Goal: Task Accomplishment & Management: Use online tool/utility

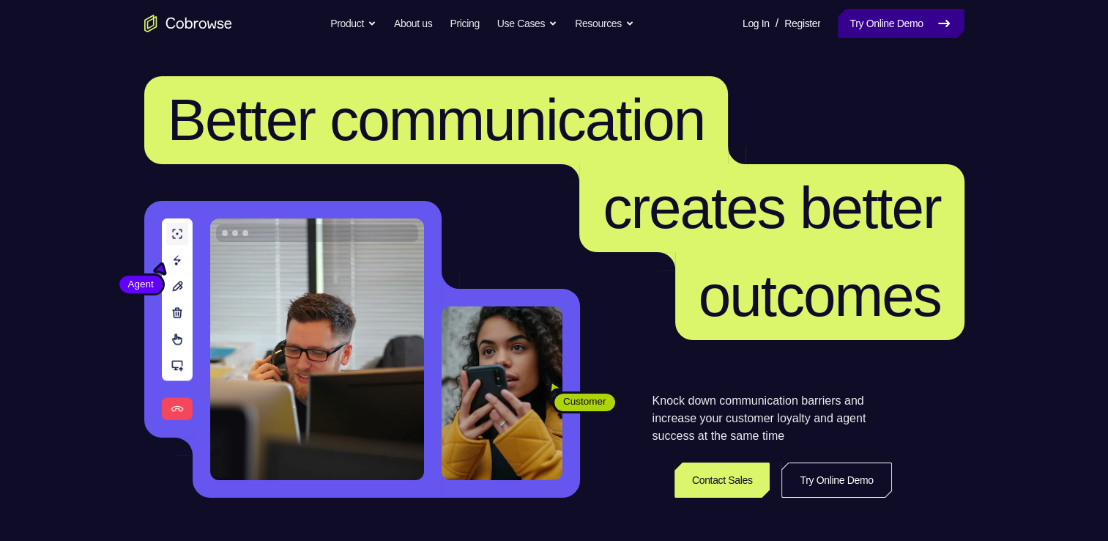
click at [853, 17] on link "Try Online Demo" at bounding box center [901, 23] width 126 height 29
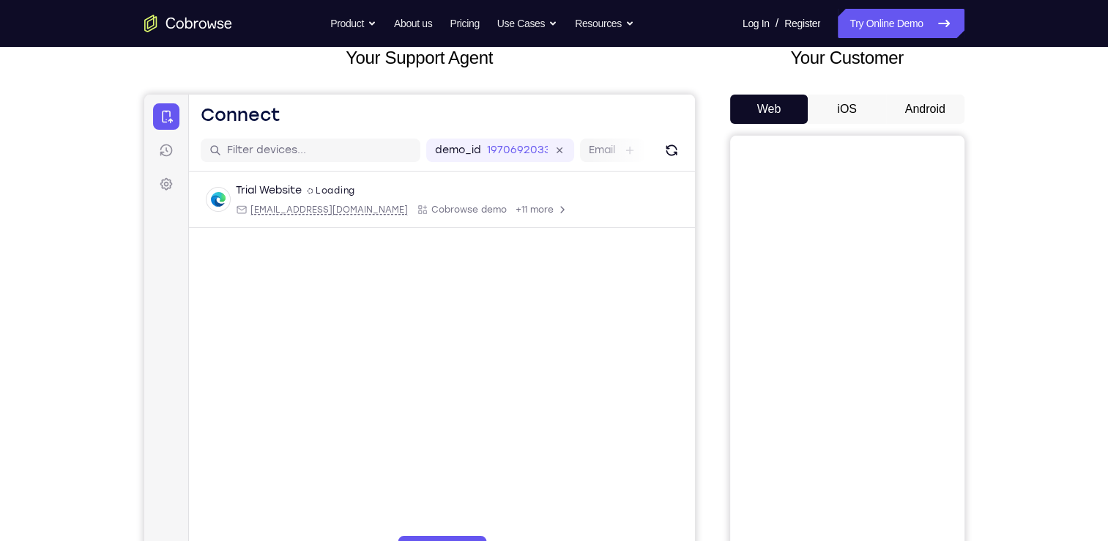
click at [862, 104] on button "iOS" at bounding box center [847, 109] width 78 height 29
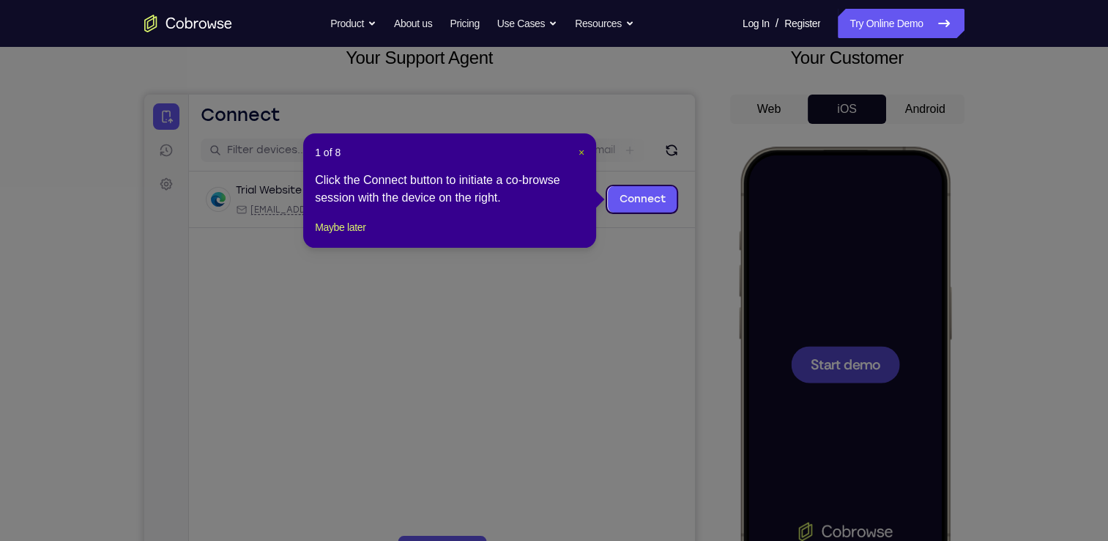
click at [580, 152] on span "×" at bounding box center [582, 153] width 6 height 12
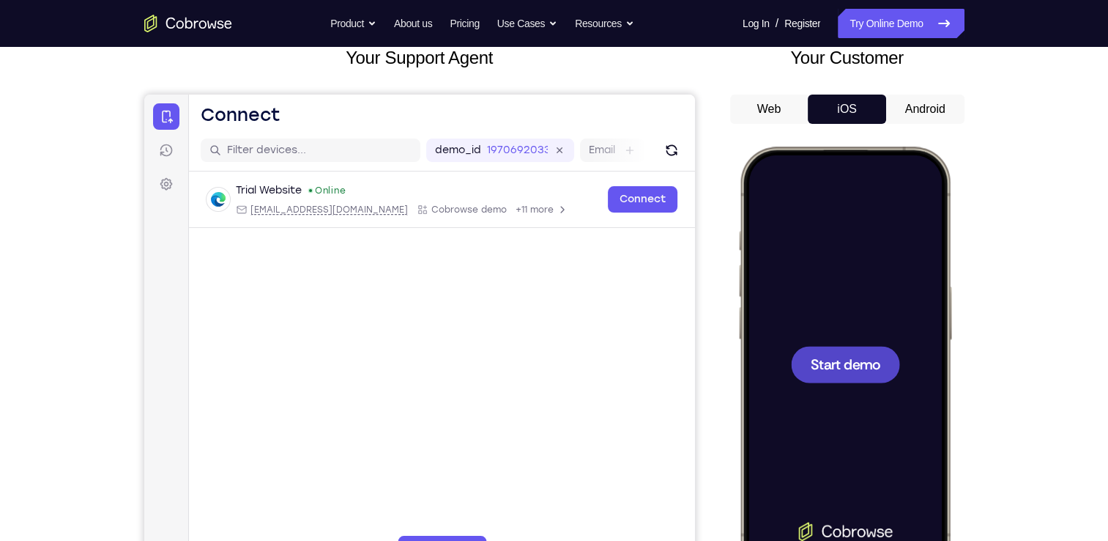
click at [925, 104] on button "Android" at bounding box center [925, 109] width 78 height 29
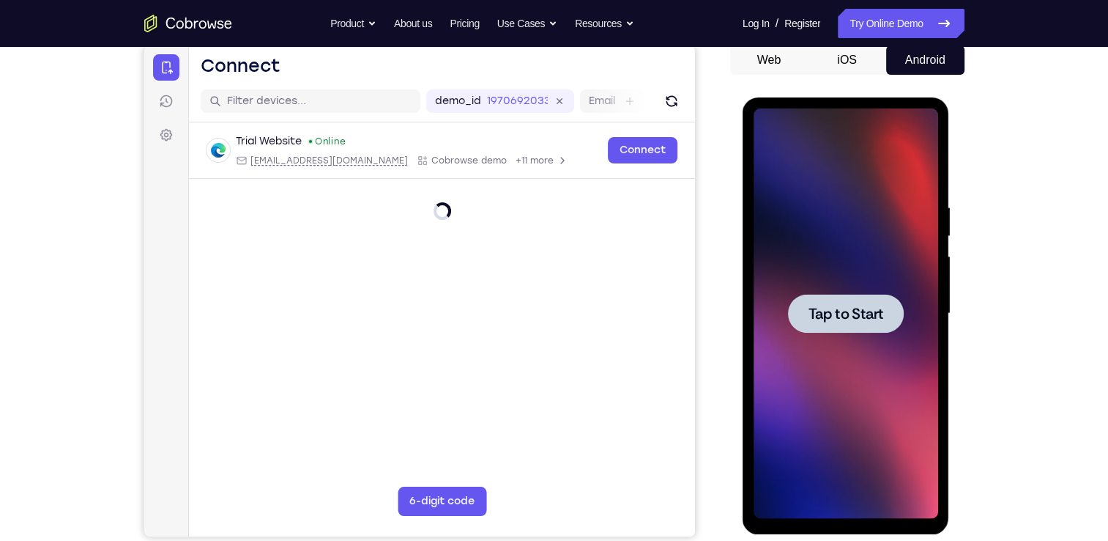
scroll to position [152, 0]
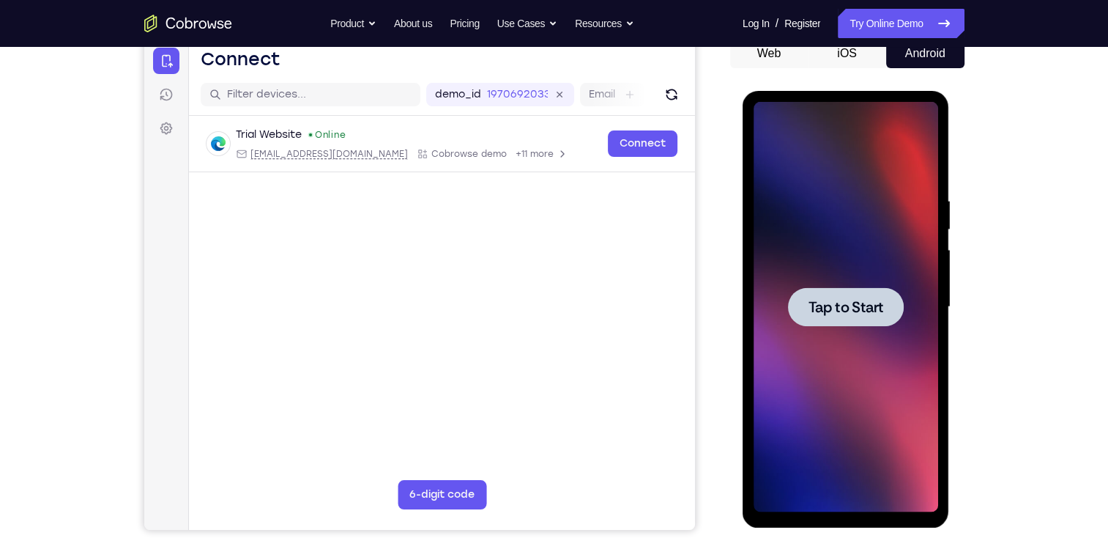
click at [871, 307] on span "Tap to Start" at bounding box center [846, 307] width 75 height 15
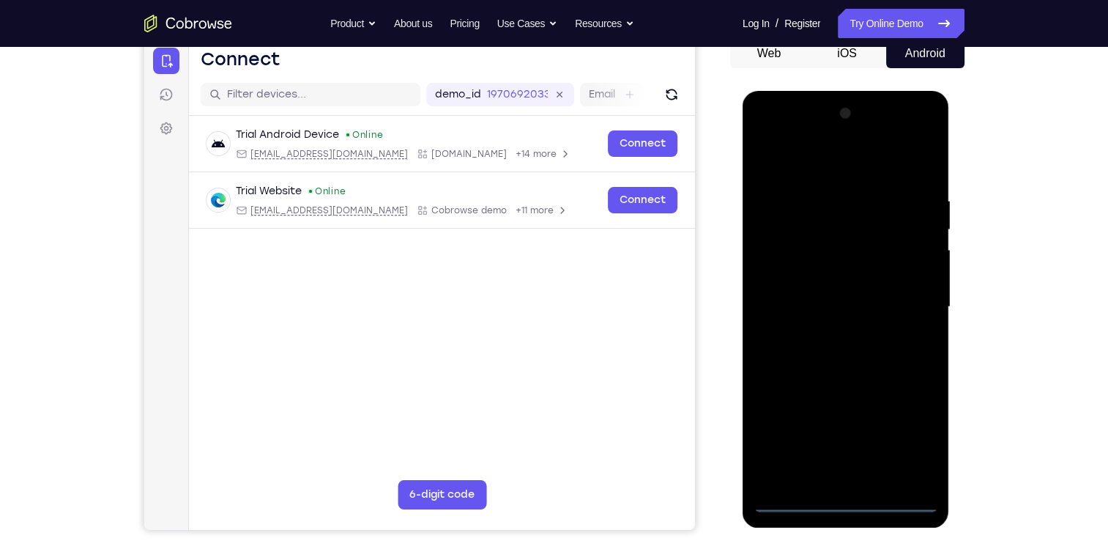
click at [844, 504] on div at bounding box center [846, 307] width 185 height 410
click at [904, 445] on div at bounding box center [846, 307] width 185 height 410
click at [771, 133] on div at bounding box center [846, 307] width 185 height 410
click at [780, 259] on div at bounding box center [846, 307] width 185 height 410
click at [794, 307] on div at bounding box center [846, 307] width 185 height 410
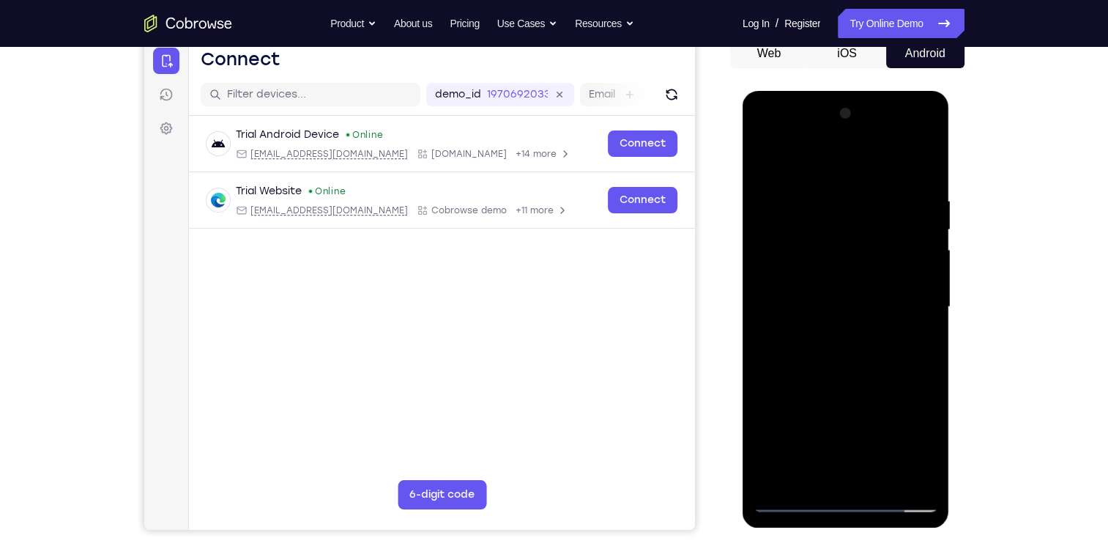
click at [820, 287] on div at bounding box center [846, 307] width 185 height 410
click at [841, 320] on div at bounding box center [846, 307] width 185 height 410
click at [841, 339] on div at bounding box center [846, 307] width 185 height 410
click at [832, 292] on div at bounding box center [846, 307] width 185 height 410
click at [835, 326] on div at bounding box center [846, 307] width 185 height 410
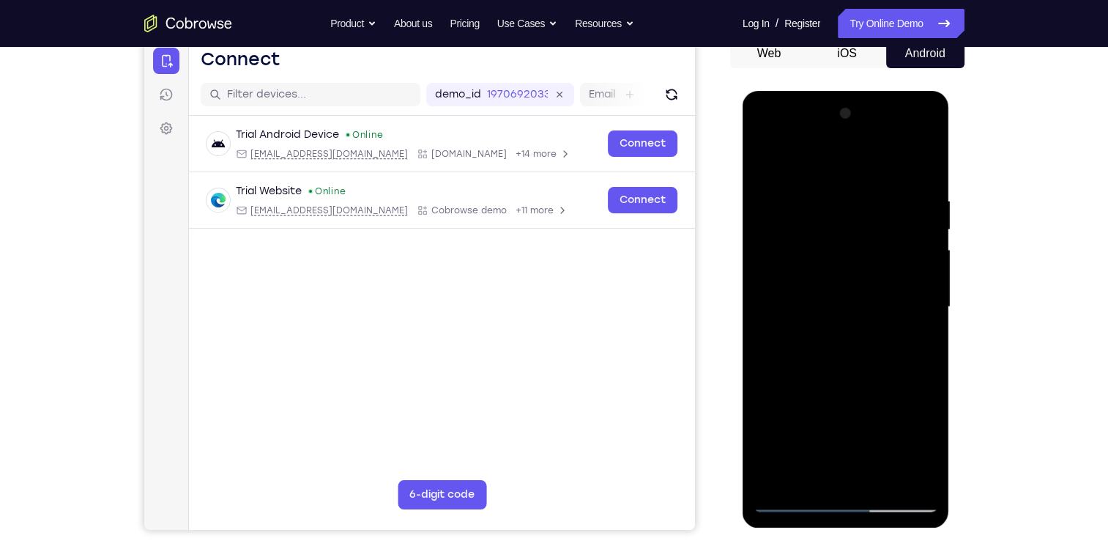
click at [847, 342] on div at bounding box center [846, 307] width 185 height 410
click at [920, 289] on div at bounding box center [846, 307] width 185 height 410
click at [892, 325] on div at bounding box center [846, 307] width 185 height 410
click at [894, 339] on div at bounding box center [846, 307] width 185 height 410
click at [762, 137] on div at bounding box center [846, 307] width 185 height 410
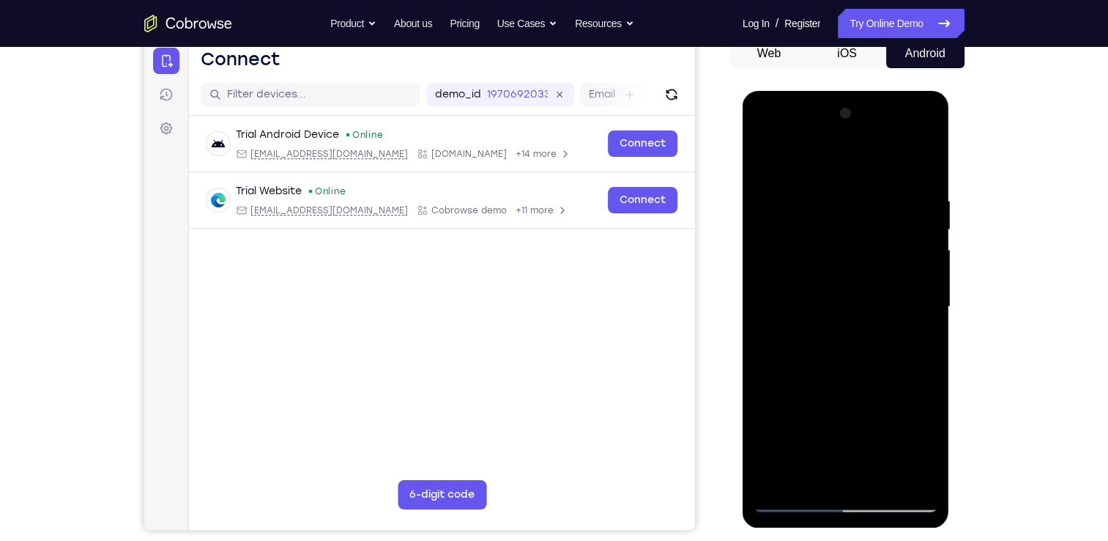
click at [833, 228] on div at bounding box center [846, 307] width 185 height 410
